Goal: Contribute content: Add original content to the website for others to see

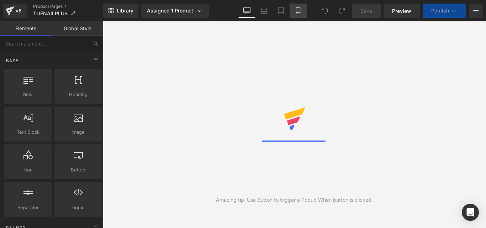
click at [300, 6] on link "Mobile" at bounding box center [298, 11] width 17 height 14
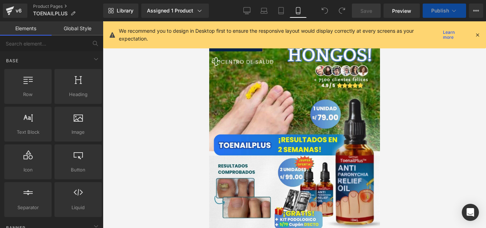
click at [479, 36] on icon at bounding box center [477, 35] width 6 height 6
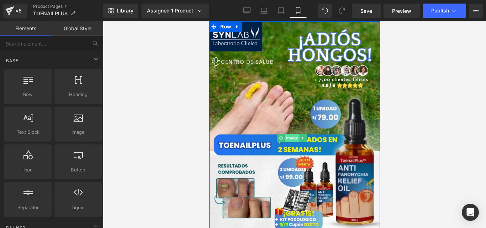
click at [291, 134] on span "Image" at bounding box center [291, 138] width 15 height 9
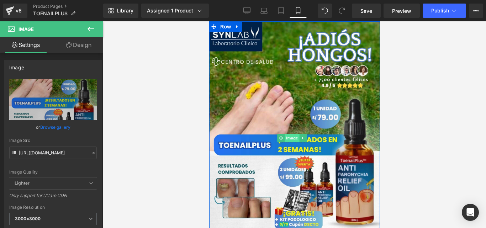
click at [292, 135] on span "Image" at bounding box center [291, 138] width 15 height 9
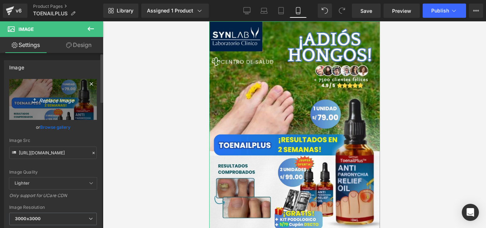
click at [54, 97] on icon "Replace Image" at bounding box center [53, 99] width 57 height 9
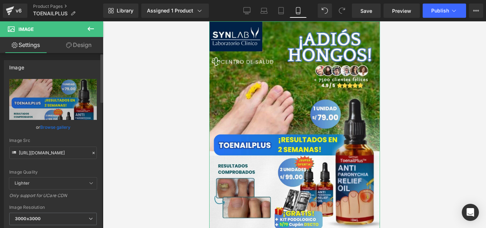
click at [91, 154] on icon at bounding box center [93, 152] width 5 height 5
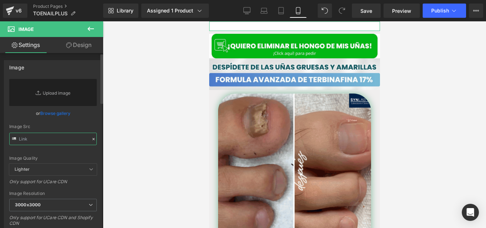
click at [62, 139] on input "text" at bounding box center [53, 139] width 88 height 12
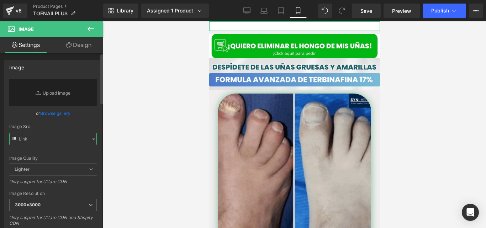
paste input "[URL][DOMAIN_NAME]"
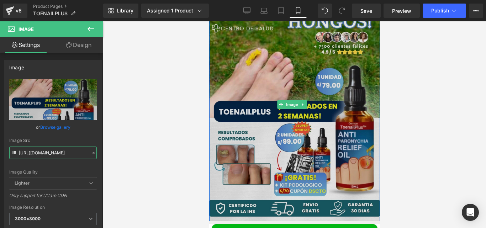
scroll to position [31, 0]
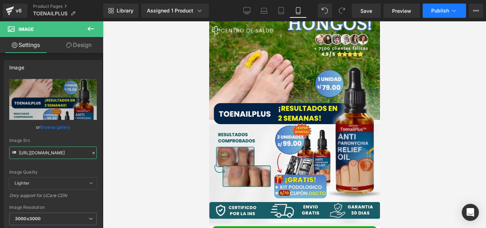
type input "[URL][DOMAIN_NAME]"
click at [437, 9] on span "Publish" at bounding box center [440, 11] width 18 height 6
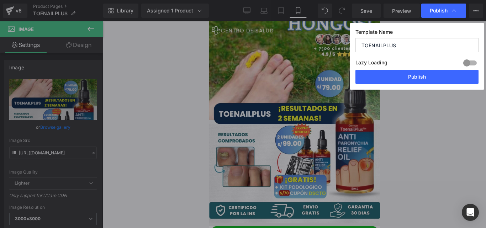
scroll to position [0, 0]
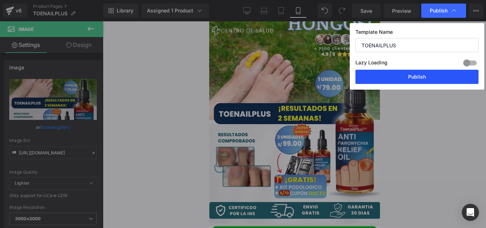
click at [396, 76] on button "Publish" at bounding box center [416, 77] width 123 height 14
